Goal: Browse casually: Explore the website without a specific task or goal

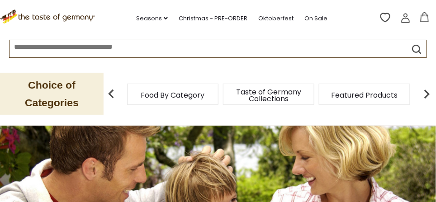
click at [274, 92] on span "Taste of Germany Collections" at bounding box center [268, 96] width 72 height 14
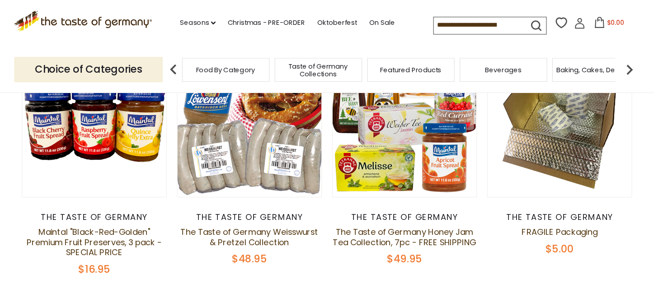
scroll to position [136, 0]
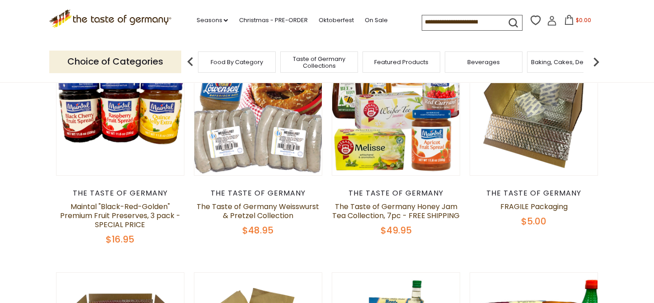
drag, startPoint x: 301, startPoint y: 0, endPoint x: 341, endPoint y: 249, distance: 252.0
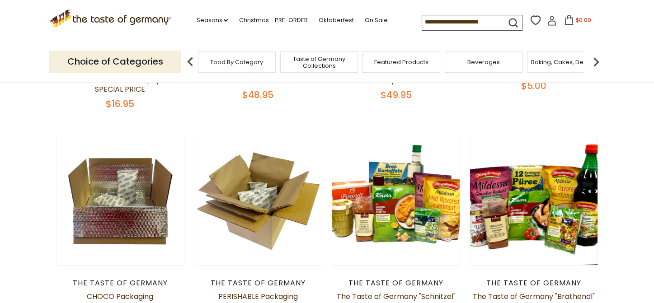
scroll to position [0, 0]
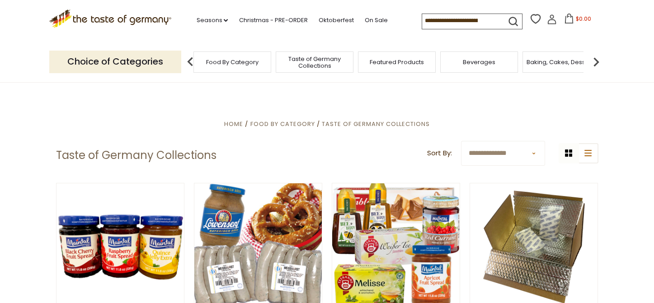
click at [386, 64] on span "Featured Products" at bounding box center [397, 62] width 54 height 7
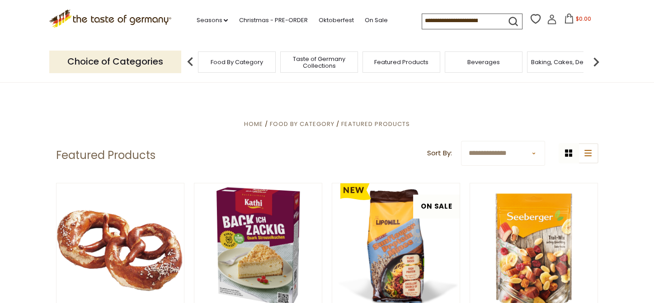
click at [556, 66] on div "Baking, Cakes, Desserts" at bounding box center [566, 62] width 78 height 21
click at [562, 62] on span "Baking, Cakes, Desserts" at bounding box center [566, 62] width 70 height 7
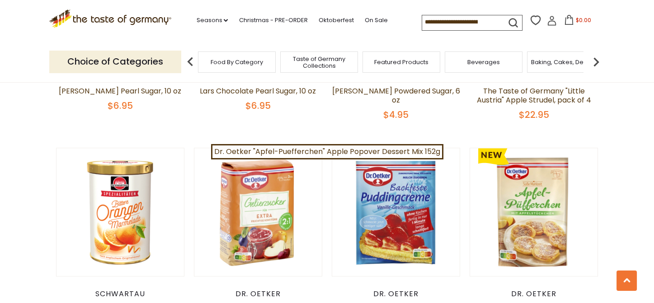
scroll to position [2035, 0]
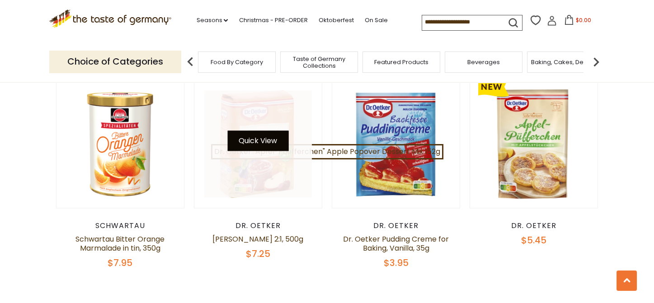
click at [270, 134] on button "Quick View" at bounding box center [257, 141] width 61 height 20
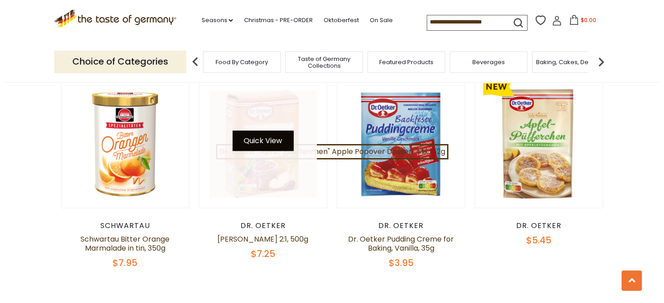
scroll to position [2037, 0]
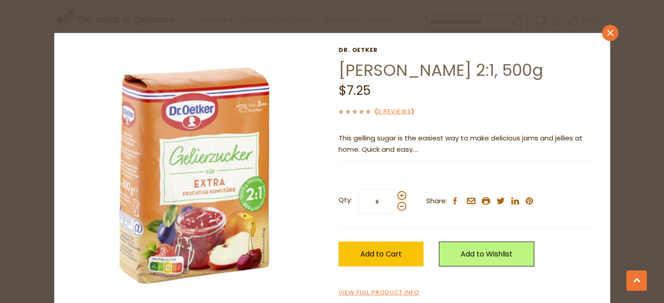
click at [607, 28] on link "close" at bounding box center [610, 33] width 16 height 16
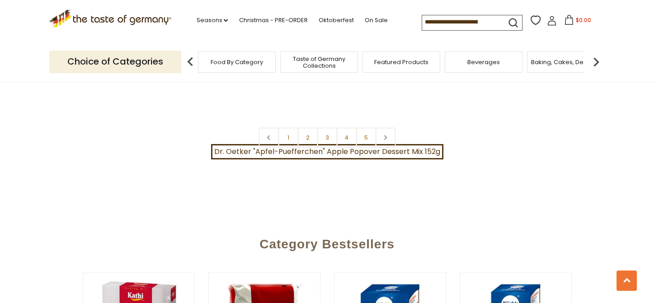
scroll to position [2238, 0]
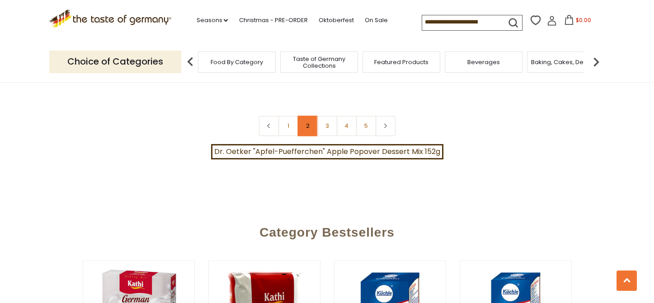
click at [302, 116] on link "2" at bounding box center [308, 126] width 20 height 20
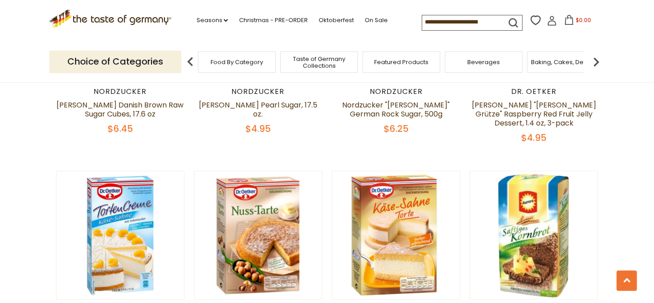
scroll to position [1526, 0]
